Goal: Task Accomplishment & Management: Use online tool/utility

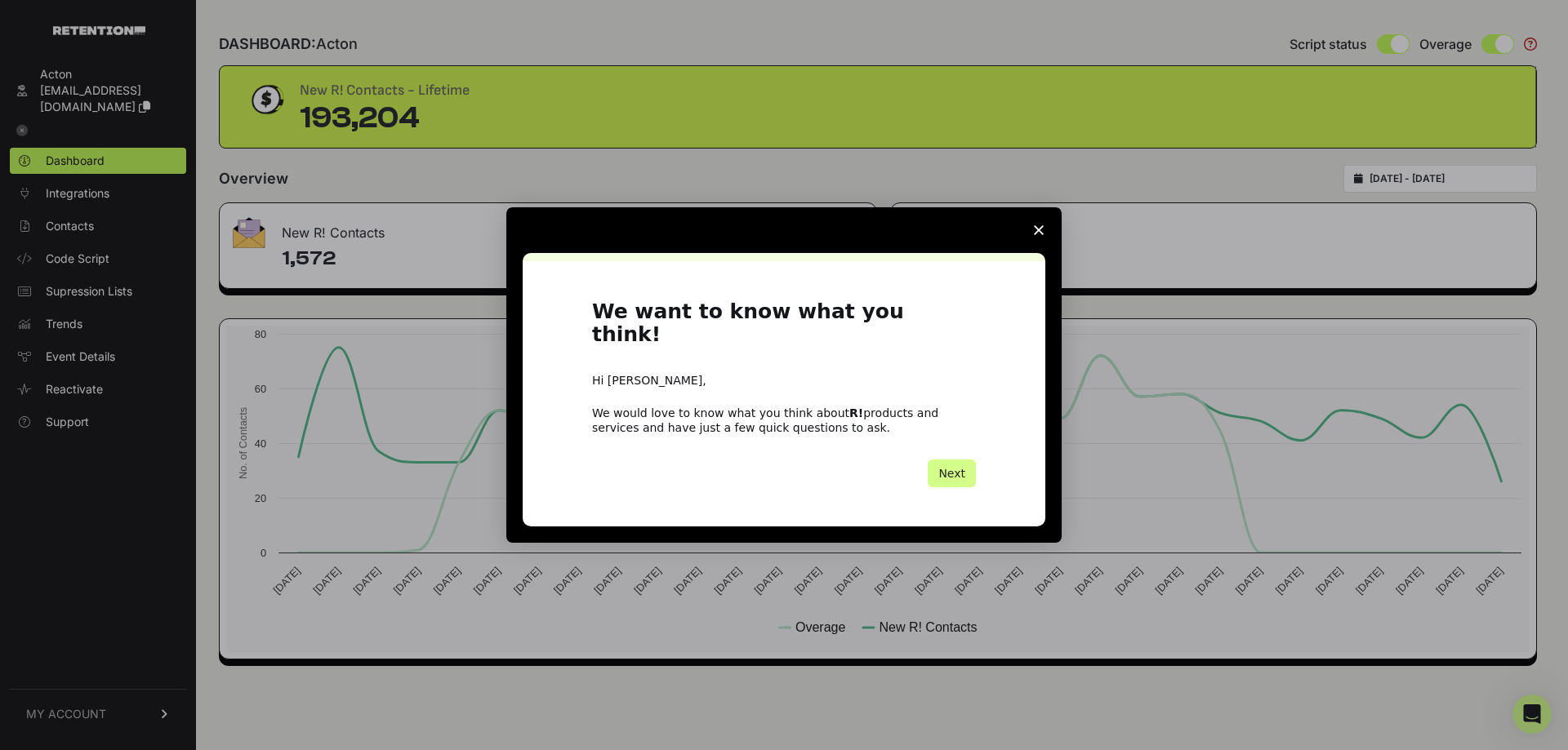
click at [1032, 238] on span "Close survey" at bounding box center [1039, 230] width 46 height 46
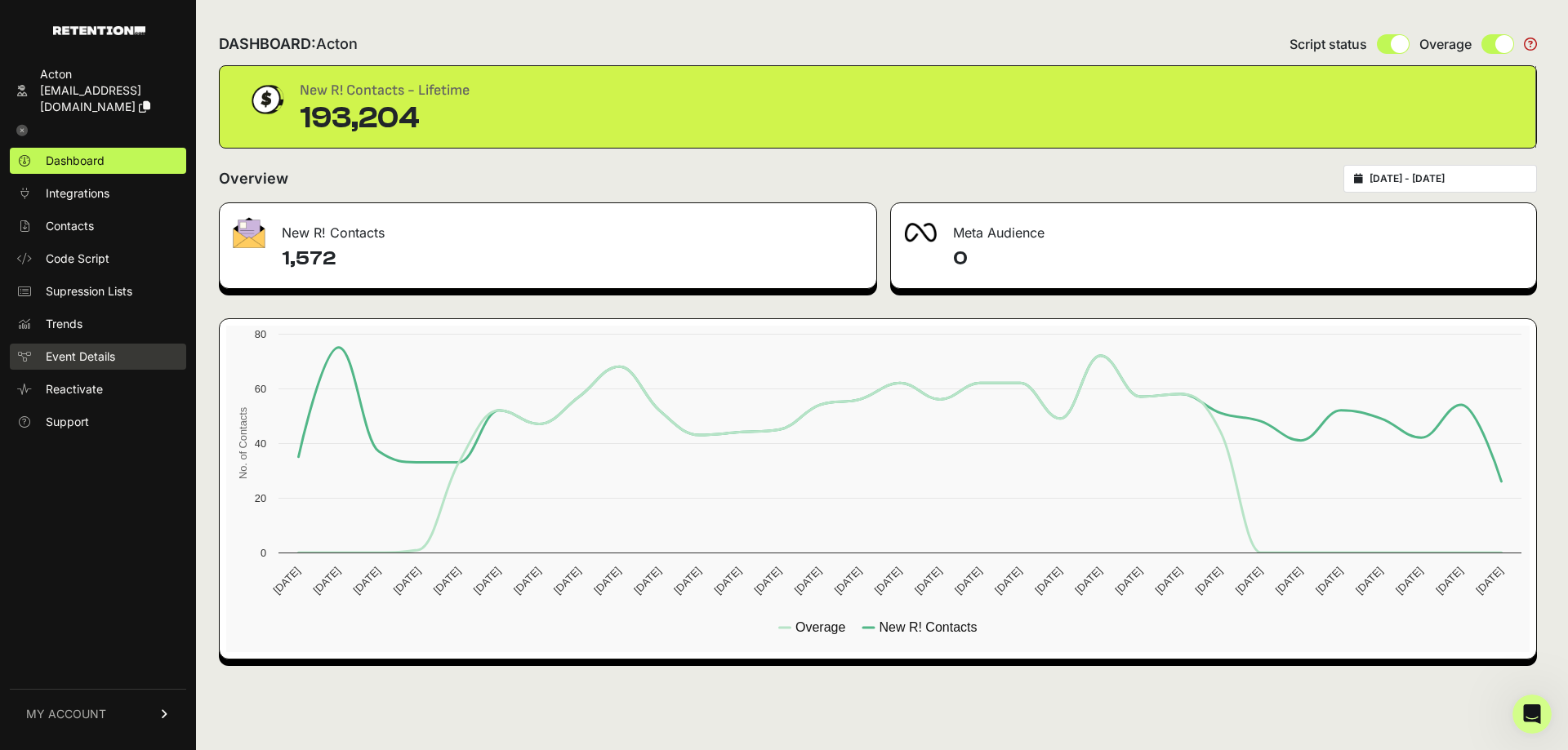
click at [98, 348] on span "Event Details" at bounding box center [81, 356] width 69 height 16
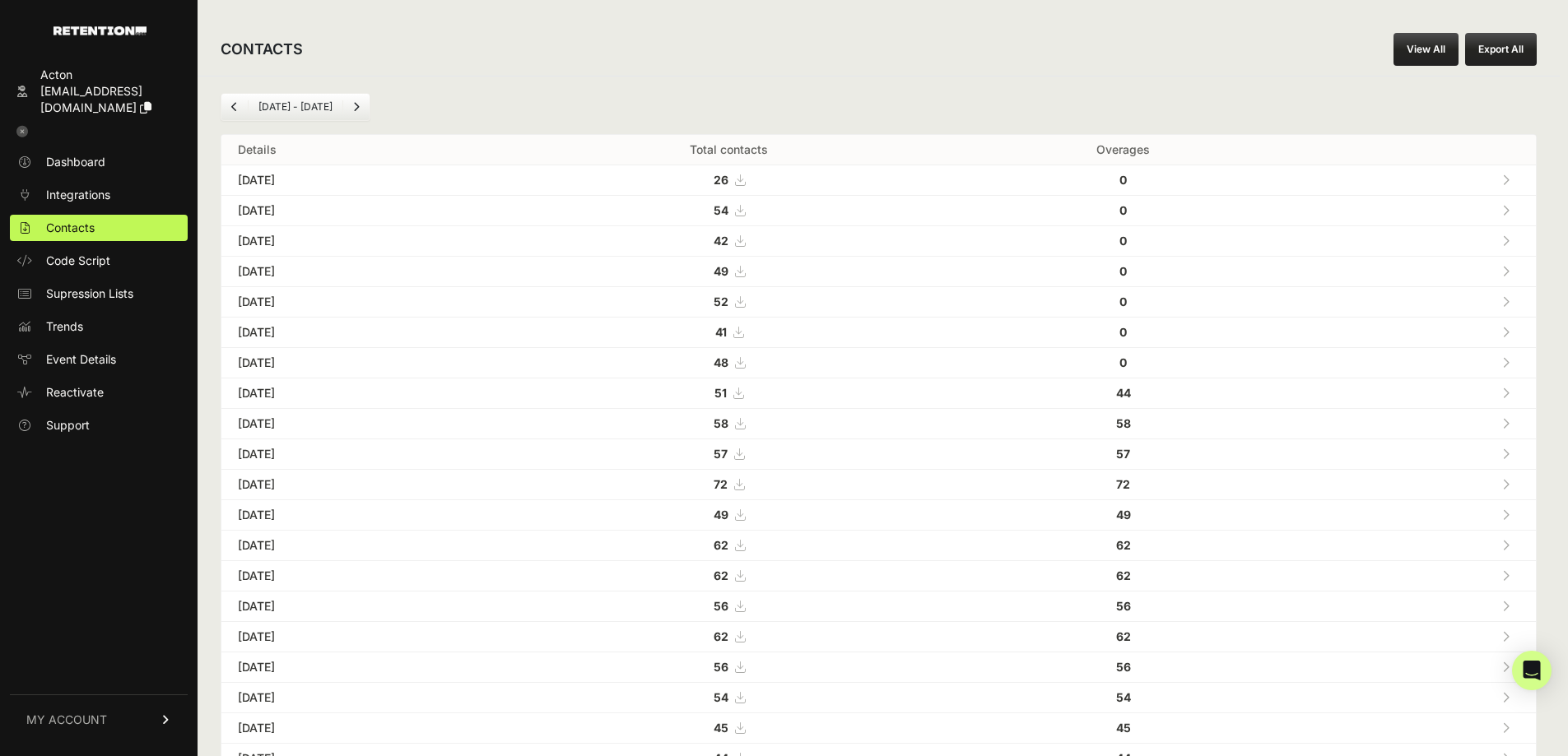
click at [1444, 52] on link "View All" at bounding box center [1425, 49] width 65 height 33
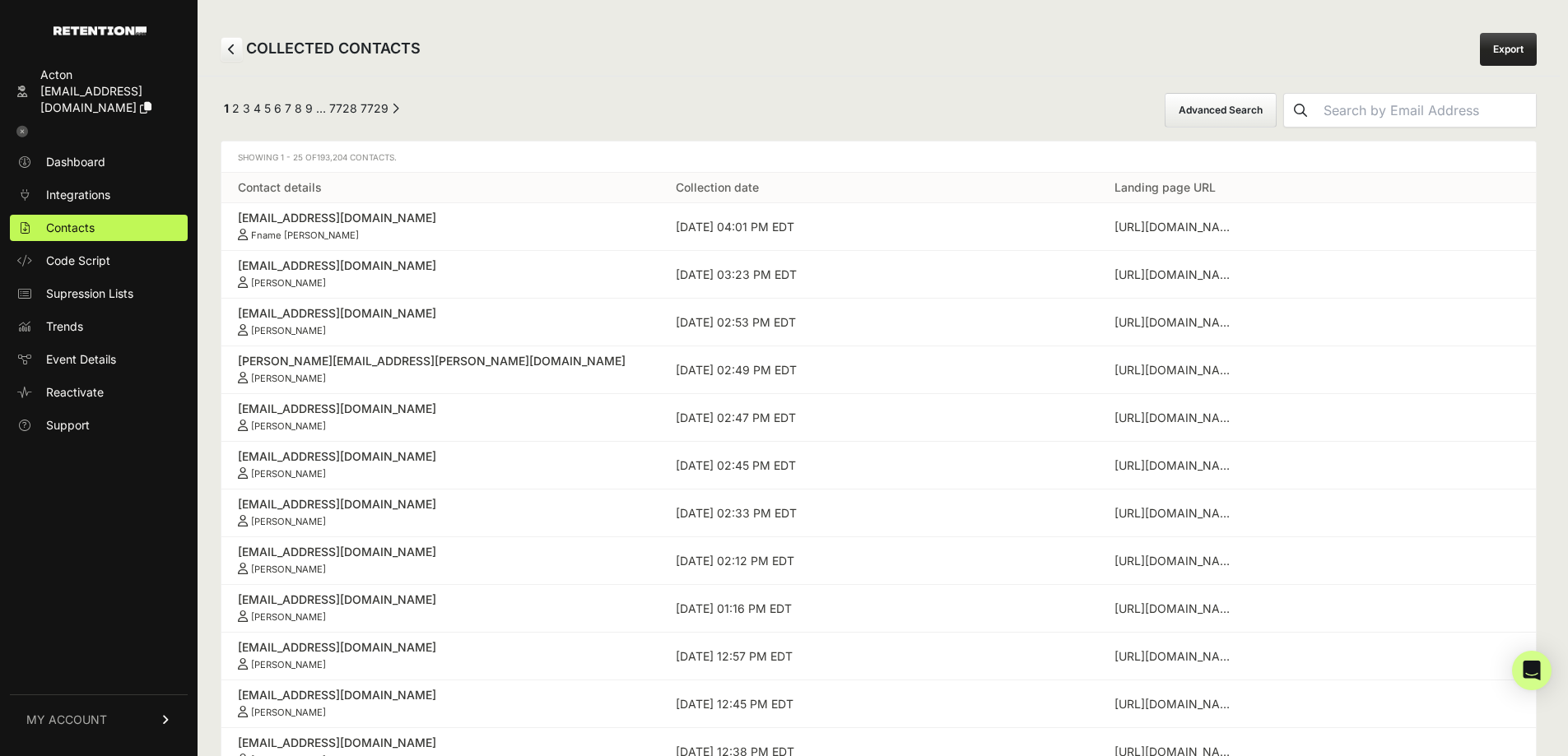
click at [1254, 114] on button "Advanced Search" at bounding box center [1220, 110] width 112 height 35
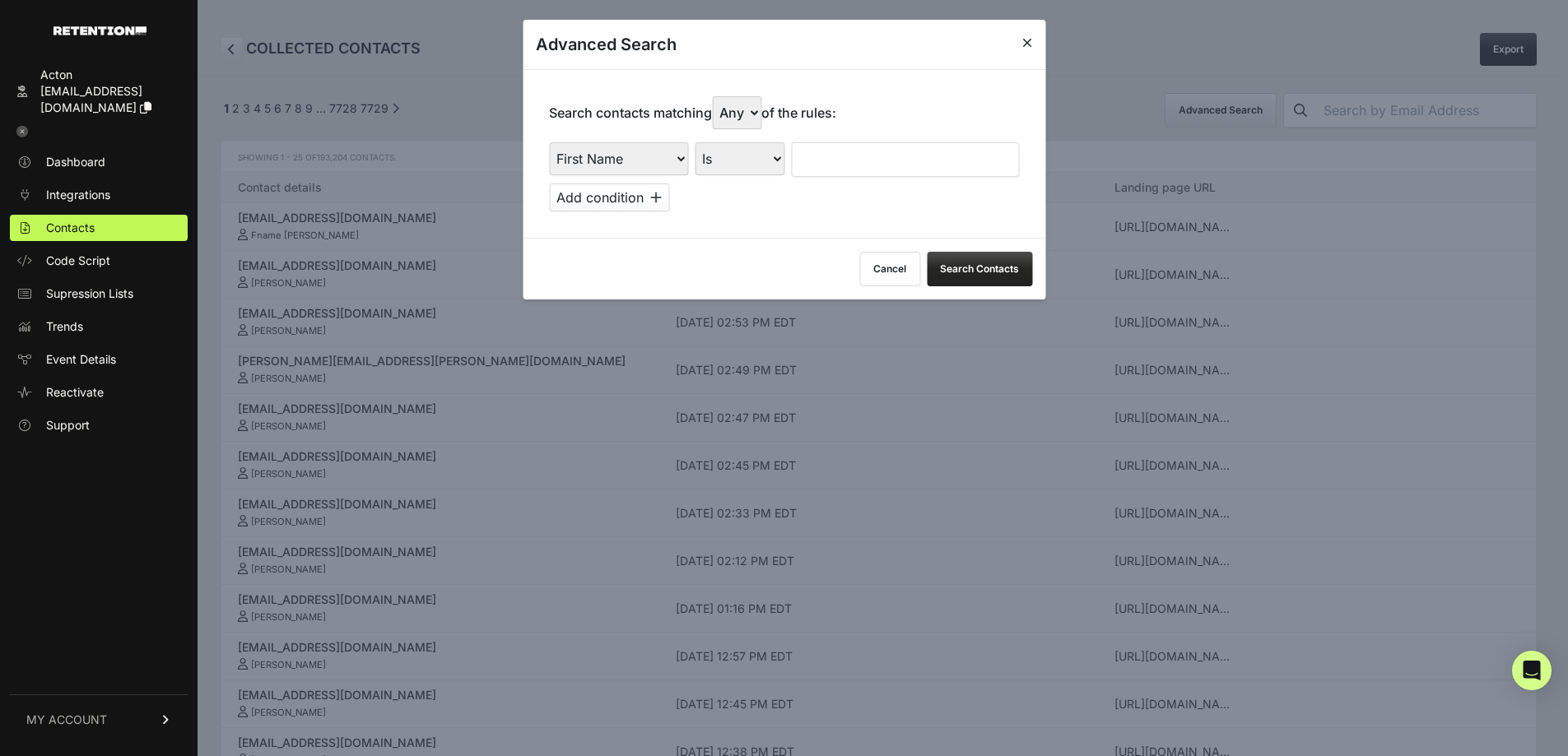
click at [608, 172] on select "First Name Last Name State City Email Email Domain Landing Domain Landing Page …" at bounding box center [618, 158] width 139 height 33
select select "file_date"
click at [549, 142] on select "First Name Last Name State City Email Email Domain Landing Domain Landing Page …" at bounding box center [618, 158] width 139 height 33
click at [758, 144] on select "Is on Is between" at bounding box center [740, 158] width 91 height 33
select select "is_between"
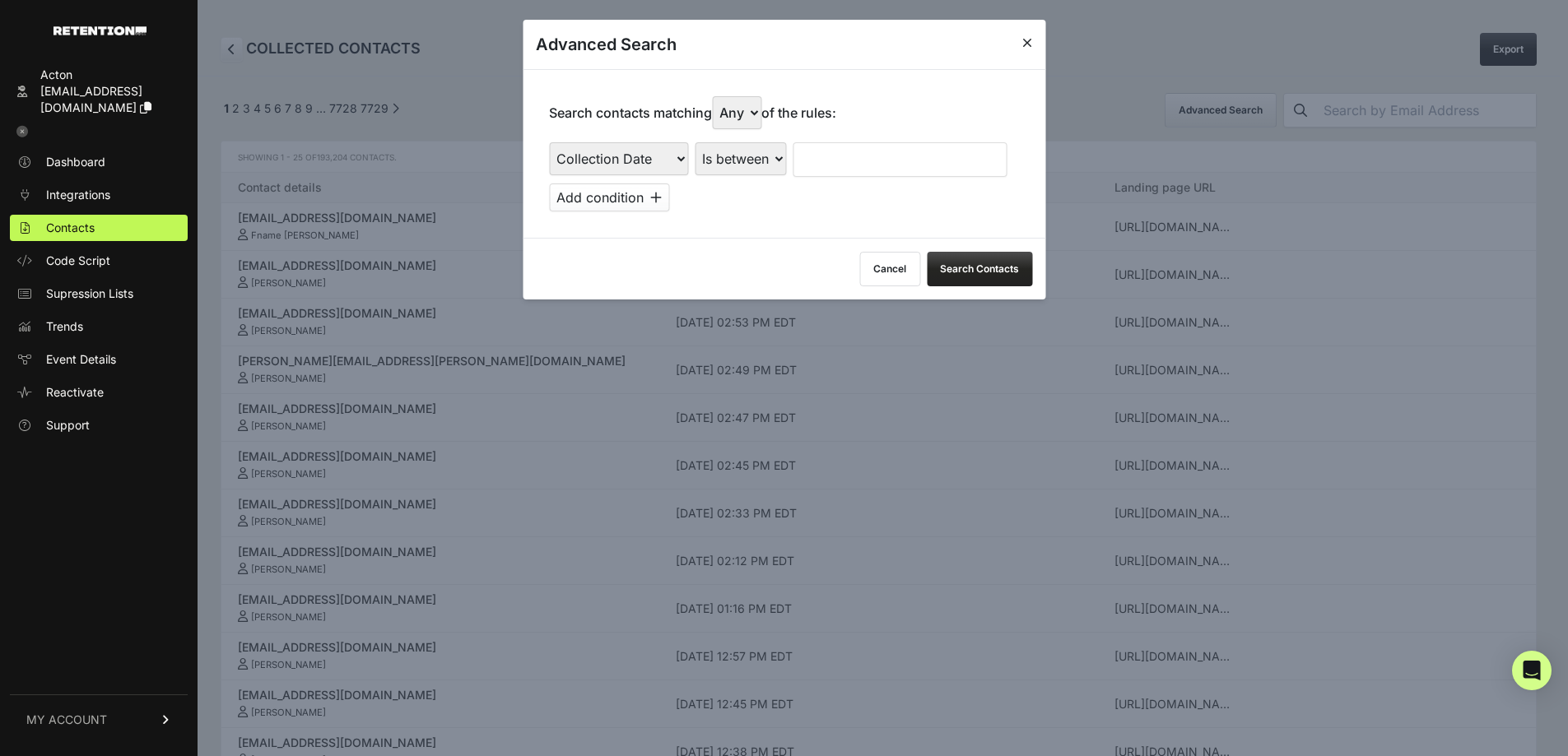
click at [695, 142] on select "Is on Is between" at bounding box center [740, 158] width 91 height 33
drag, startPoint x: 809, startPoint y: 151, endPoint x: 812, endPoint y: 168, distance: 17.3
click at [809, 151] on input "text" at bounding box center [836, 159] width 88 height 35
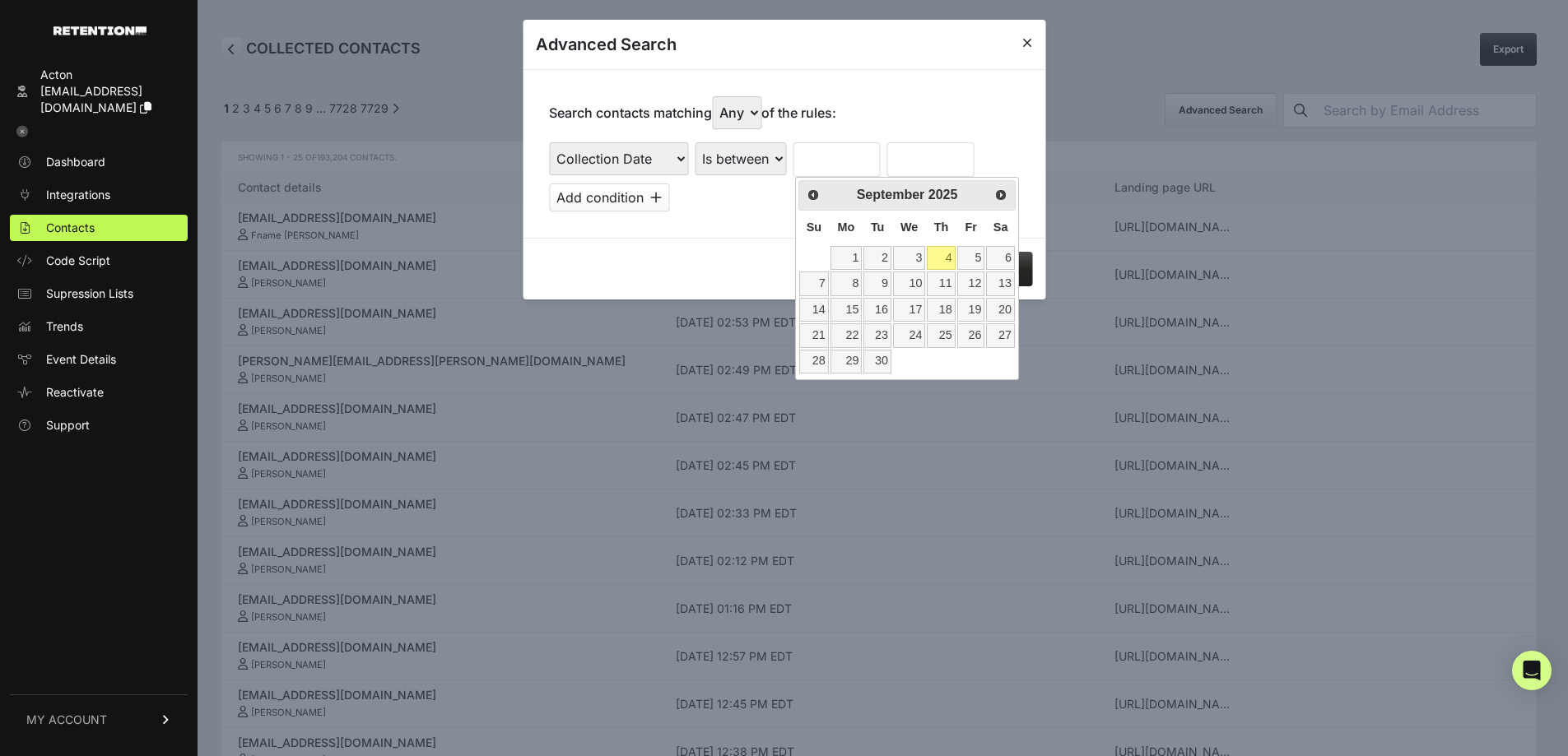
click at [800, 220] on th "Su" at bounding box center [813, 228] width 30 height 35
click at [818, 192] on span "Prev" at bounding box center [812, 194] width 13 height 13
drag, startPoint x: 910, startPoint y: 308, endPoint x: 914, endPoint y: 271, distance: 37.2
click at [910, 308] on link "13" at bounding box center [909, 309] width 32 height 24
type input "08/13/2025"
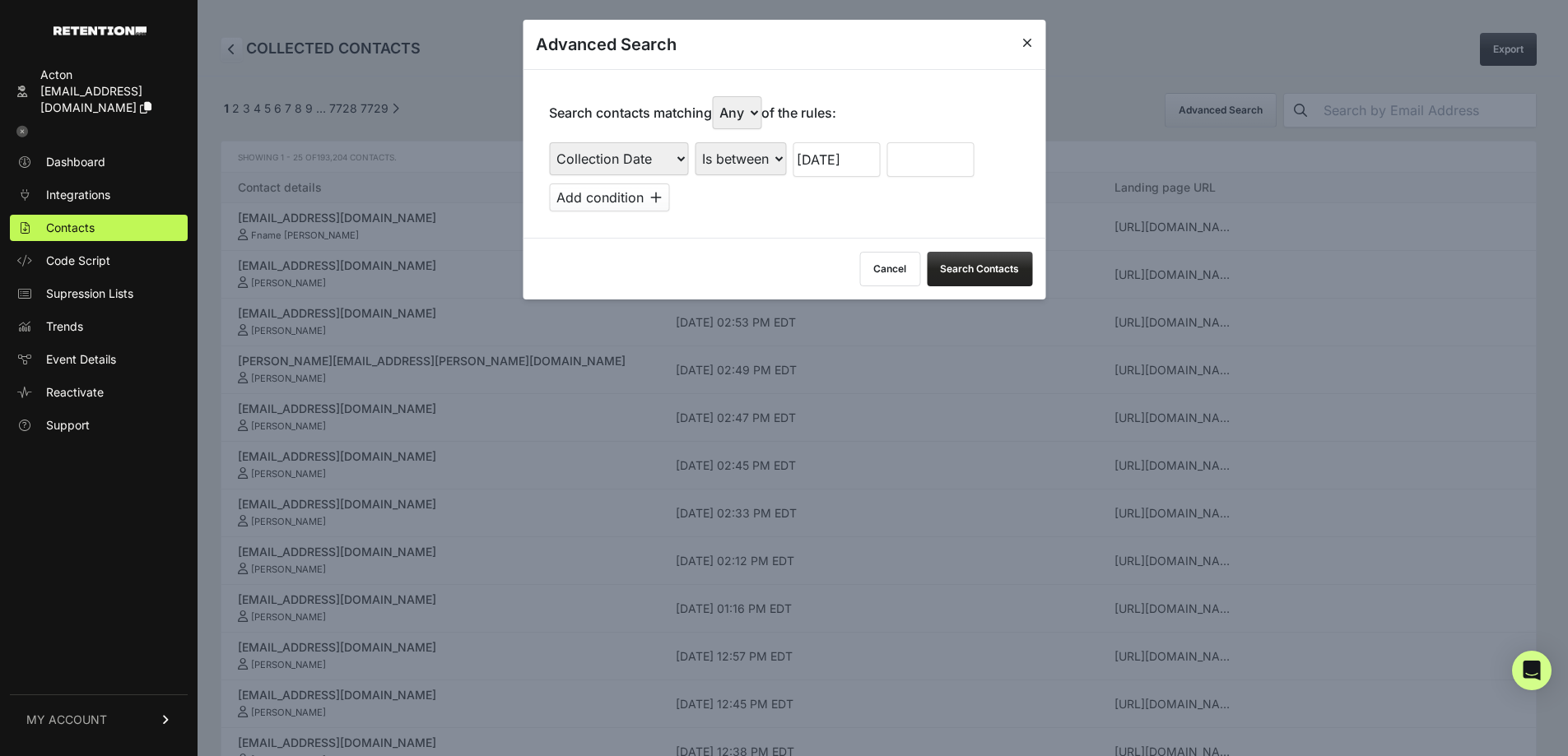
drag, startPoint x: 930, startPoint y: 150, endPoint x: 929, endPoint y: 161, distance: 11.0
click at [930, 150] on input "text" at bounding box center [930, 159] width 88 height 35
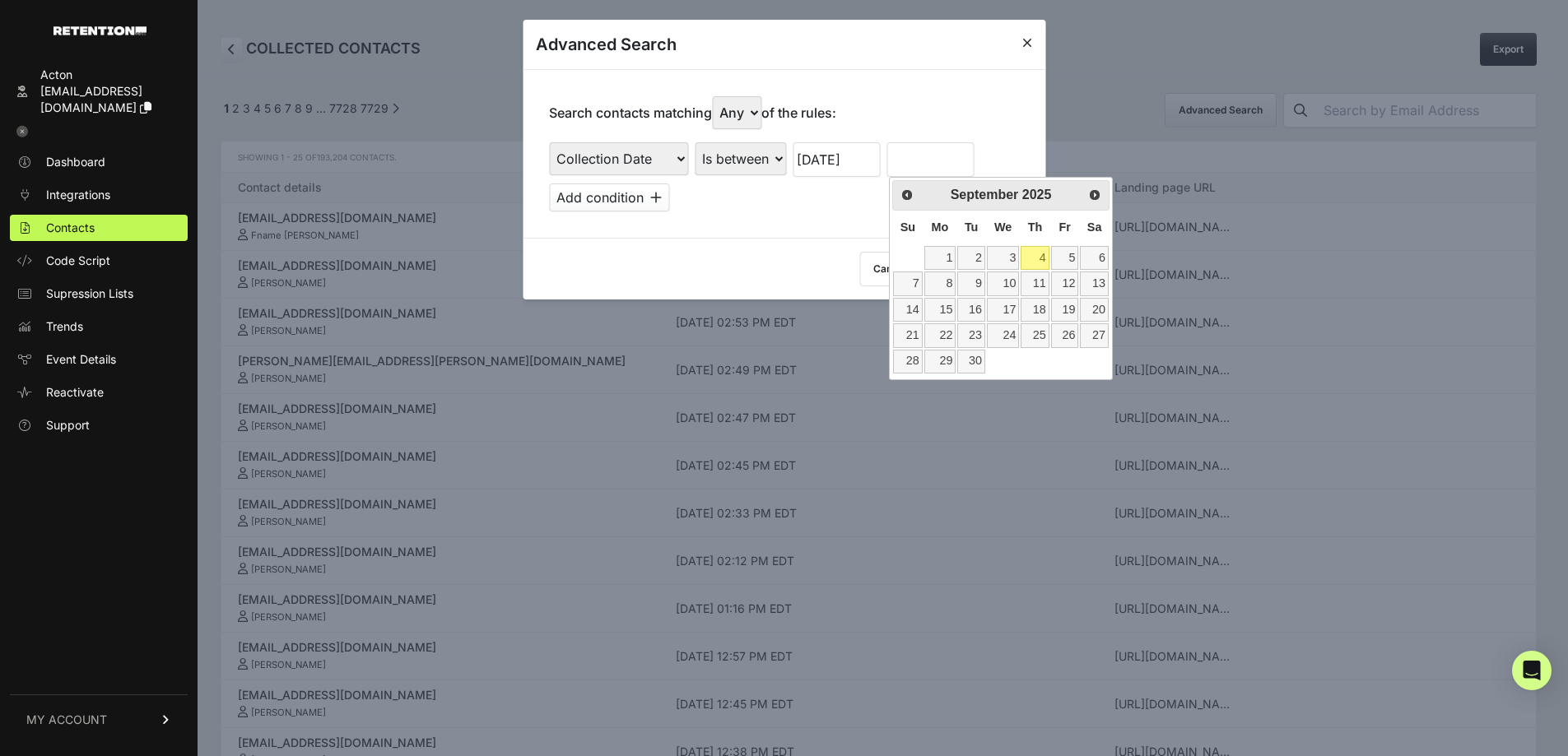
click at [906, 248] on table "Su Mo Tu We Th Fr Sa 1 2 3 4 5 6 7 8 9 10 11 12 13 14 15 16 17 18 19 20 21 22 2…" at bounding box center [1000, 292] width 217 height 164
click at [901, 195] on span "Prev" at bounding box center [906, 194] width 13 height 13
click at [976, 337] on link "19" at bounding box center [970, 335] width 28 height 24
type input "08/19/2025"
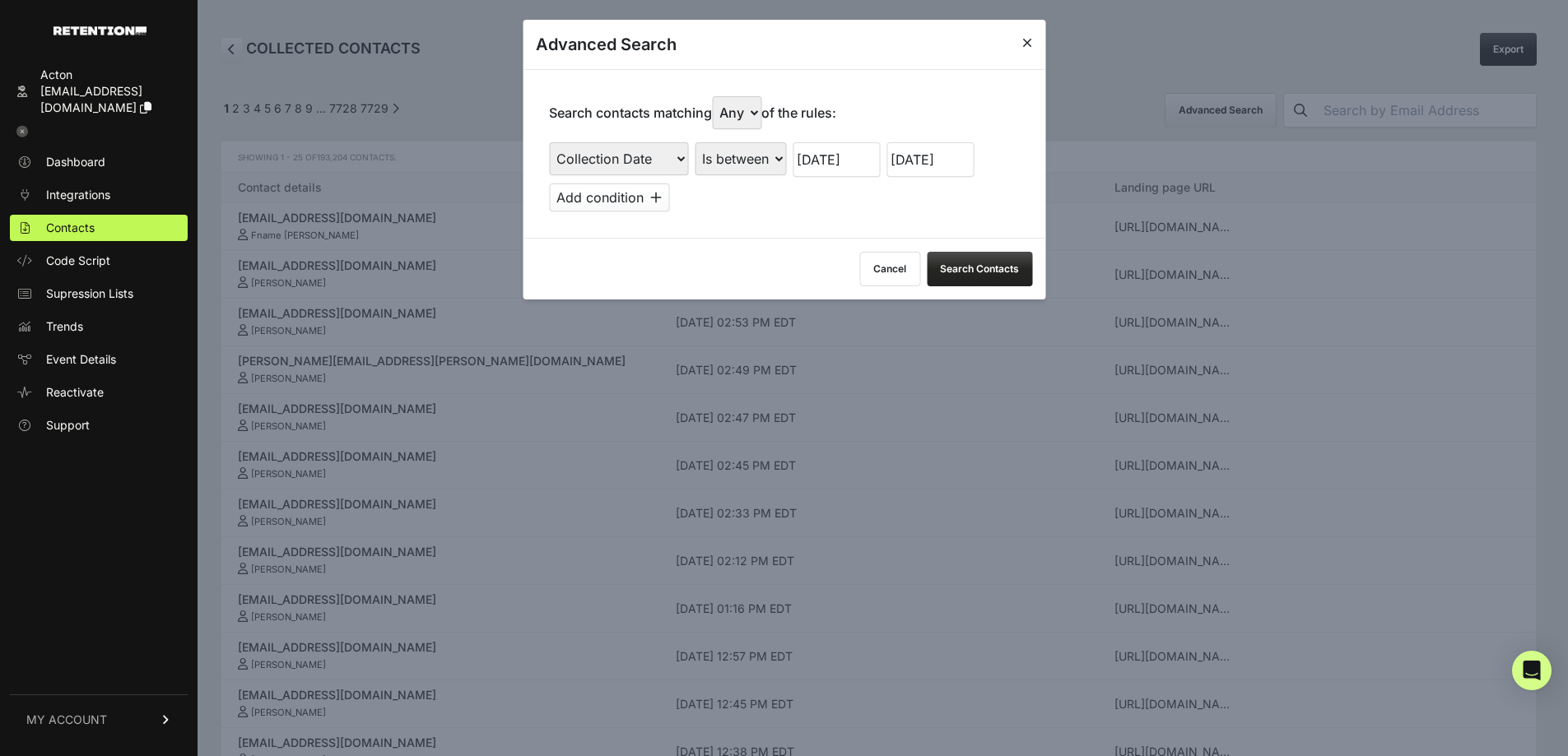
click at [990, 270] on button "Search Contacts" at bounding box center [979, 269] width 105 height 35
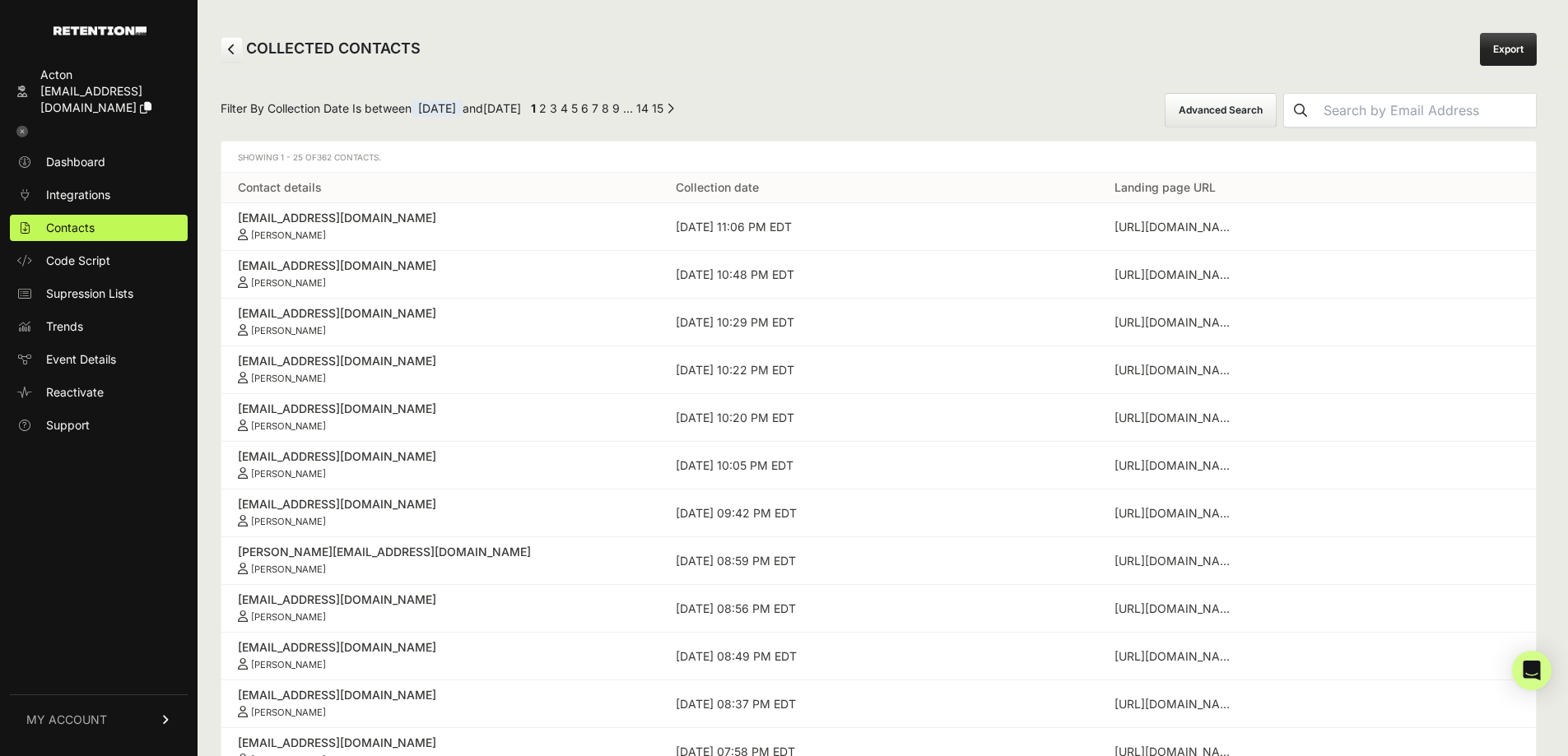
click at [232, 46] on icon at bounding box center [231, 49] width 7 height 12
